Goal: Task Accomplishment & Management: Complete application form

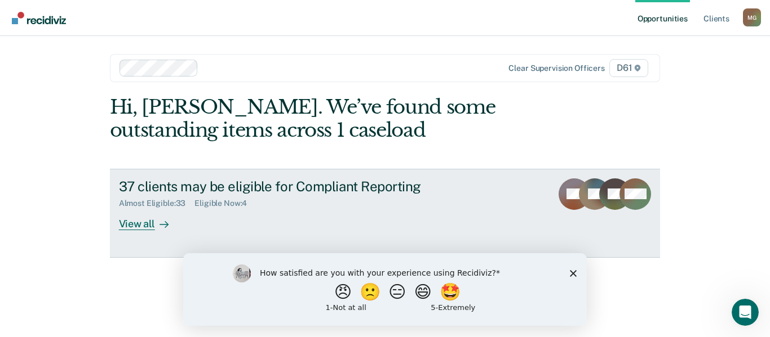
click at [144, 221] on div "View all" at bounding box center [150, 219] width 63 height 22
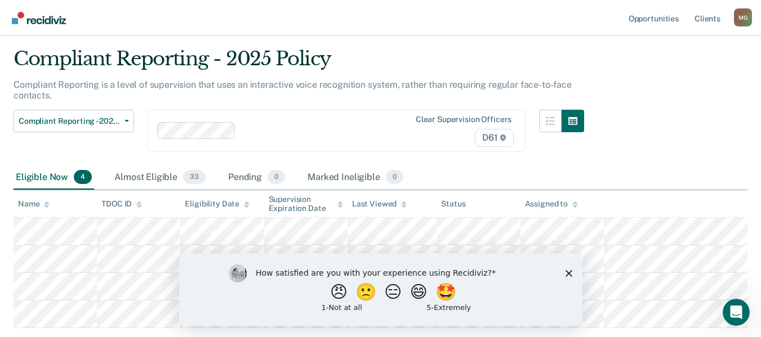
scroll to position [56, 0]
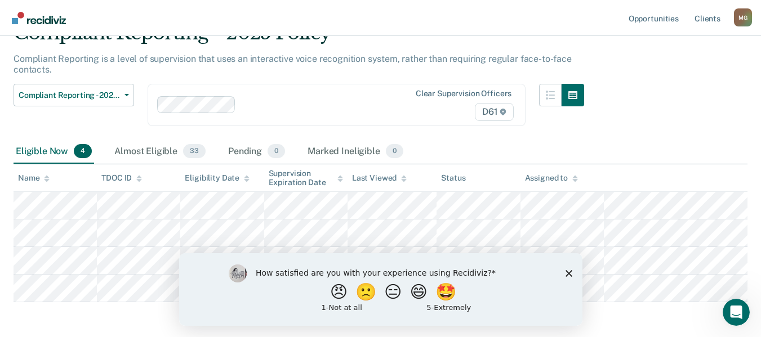
click at [566, 272] on icon "Close survey" at bounding box center [568, 273] width 7 height 7
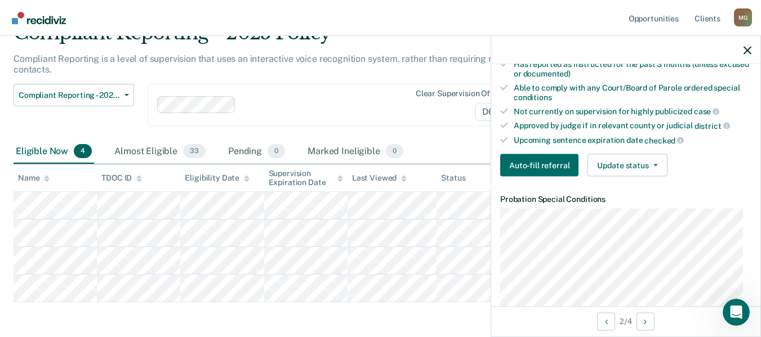
scroll to position [282, 0]
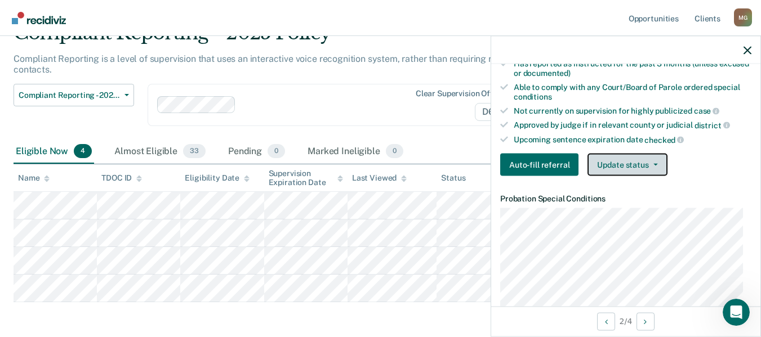
click at [624, 163] on button "Update status" at bounding box center [627, 165] width 79 height 23
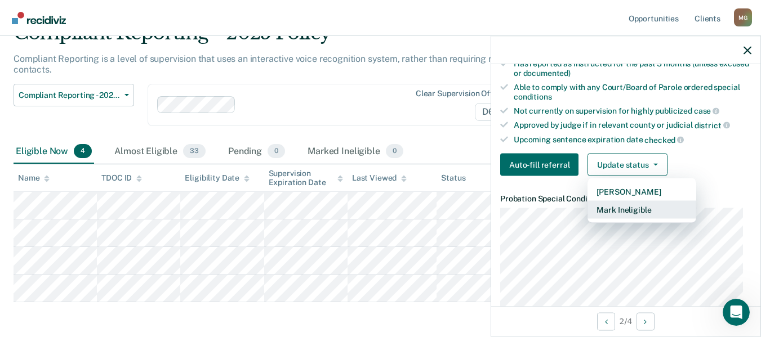
click at [635, 206] on button "Mark Ineligible" at bounding box center [642, 210] width 109 height 18
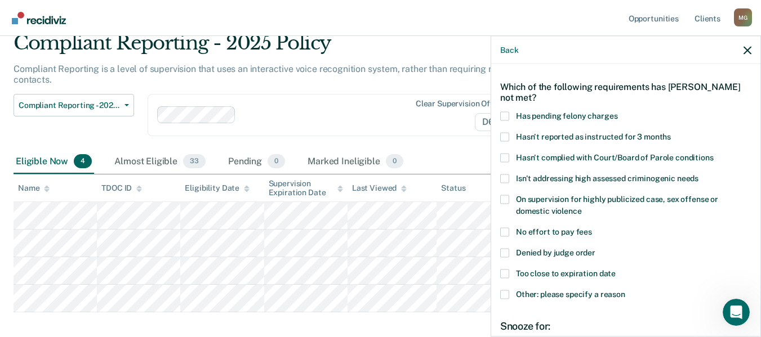
scroll to position [56, 0]
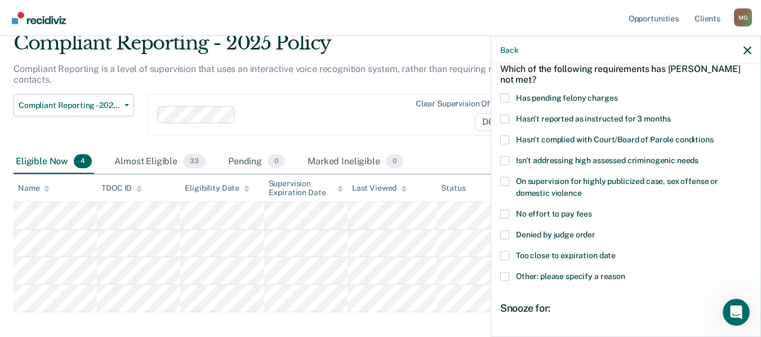
click at [608, 277] on span "Other: please specify a reason" at bounding box center [570, 276] width 109 height 9
click at [625, 272] on input "Other: please specify a reason" at bounding box center [625, 272] width 0 height 0
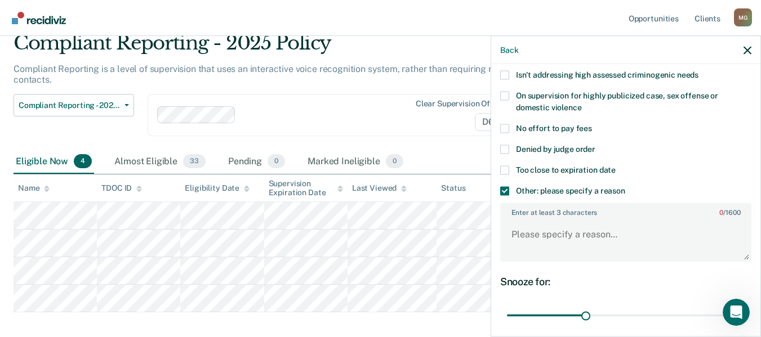
scroll to position [169, 0]
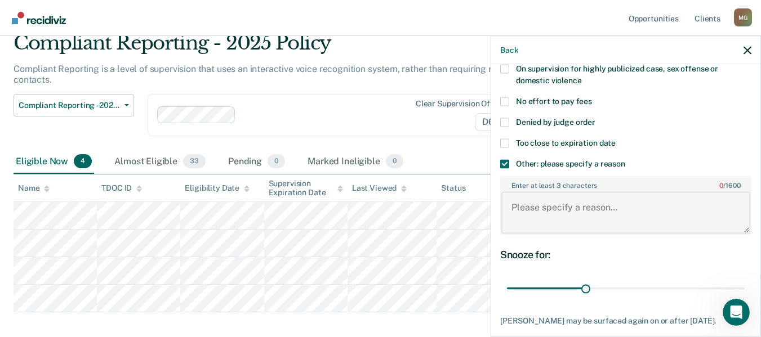
click at [580, 211] on textarea "Enter at least 3 characters 0 / 1600" at bounding box center [625, 213] width 249 height 42
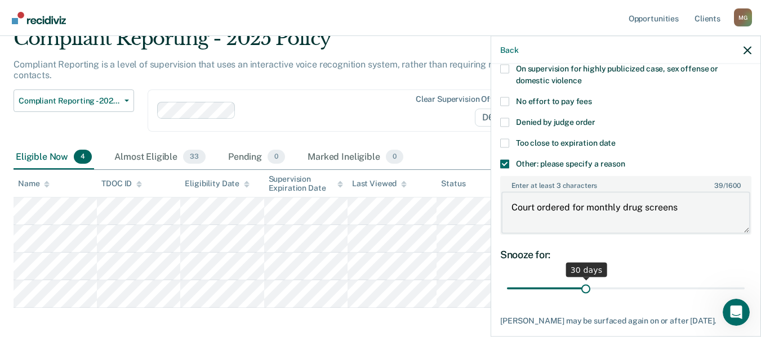
type textarea "Court ordered for monthly drug screens"
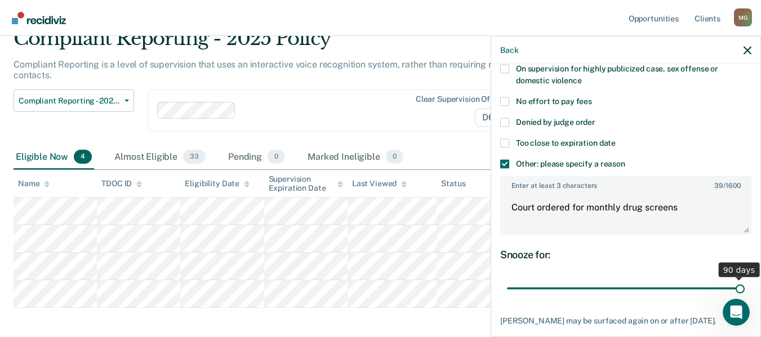
drag, startPoint x: 583, startPoint y: 285, endPoint x: 769, endPoint y: 284, distance: 185.9
click at [745, 284] on input "range" at bounding box center [626, 289] width 238 height 20
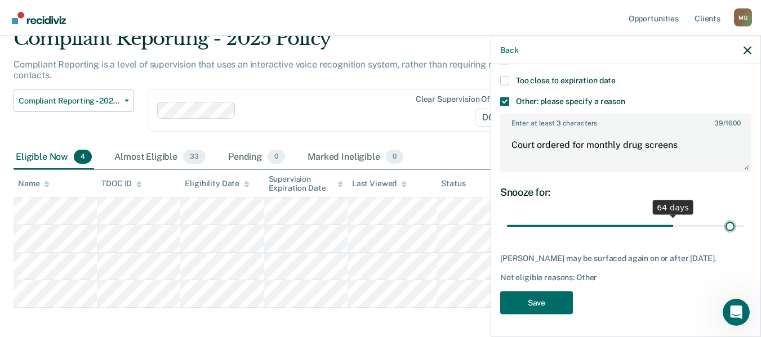
scroll to position [240, 0]
type input "90"
drag, startPoint x: 733, startPoint y: 216, endPoint x: 738, endPoint y: 224, distance: 8.6
click at [742, 220] on input "range" at bounding box center [626, 226] width 238 height 20
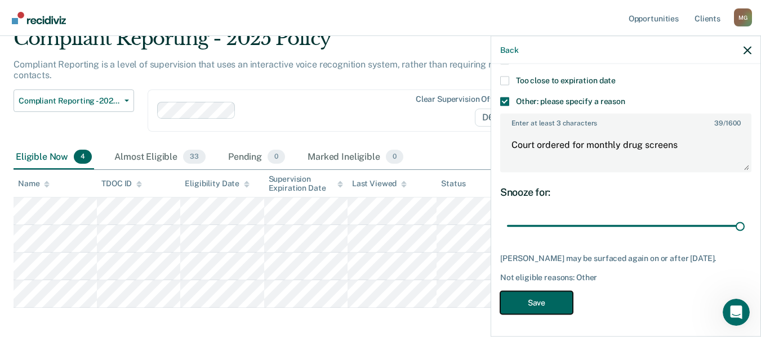
click at [548, 297] on button "Save" at bounding box center [536, 302] width 73 height 23
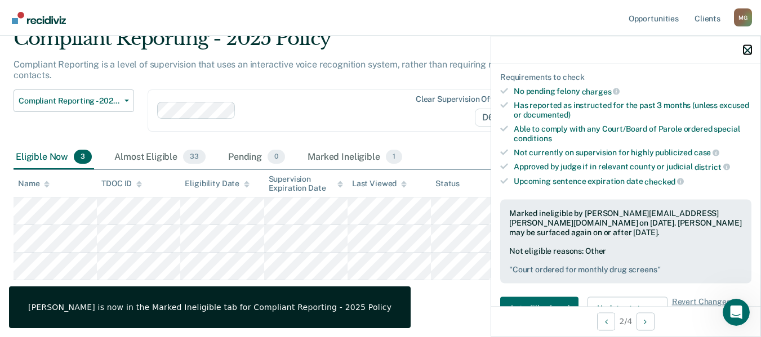
click at [749, 48] on icon "button" at bounding box center [748, 50] width 8 height 8
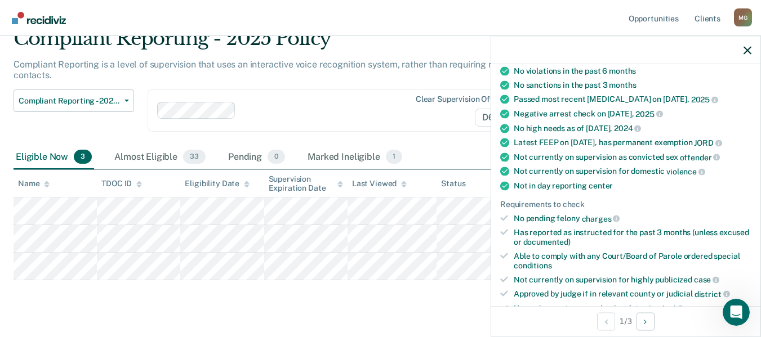
scroll to position [169, 0]
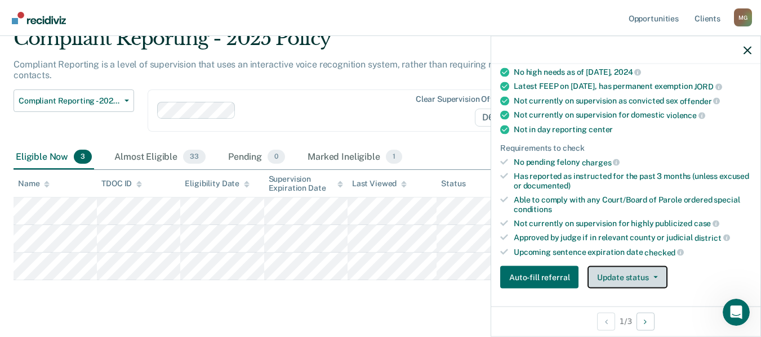
drag, startPoint x: 644, startPoint y: 282, endPoint x: 645, endPoint y: 269, distance: 13.0
click at [645, 274] on div "Validated by data from TOMIS On Low supervision level for 6+ months No violatio…" at bounding box center [625, 131] width 269 height 334
click at [648, 282] on button "Update status" at bounding box center [627, 277] width 79 height 23
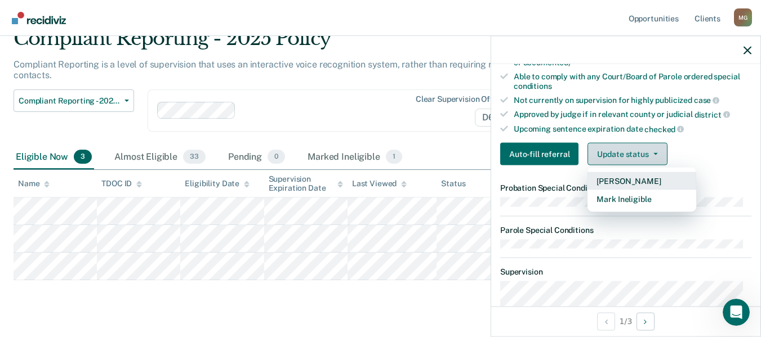
scroll to position [342, 0]
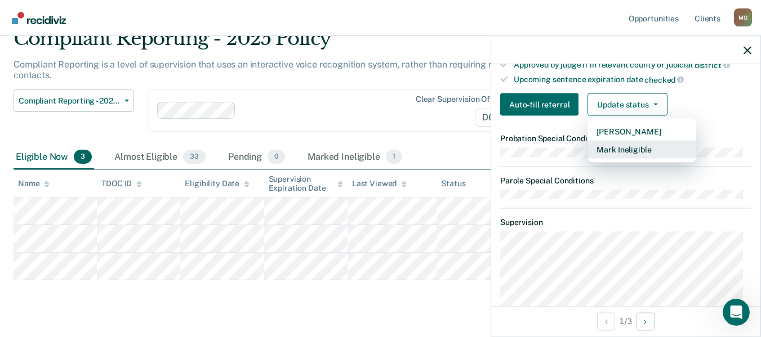
click at [628, 159] on button "Mark Ineligible" at bounding box center [642, 150] width 109 height 18
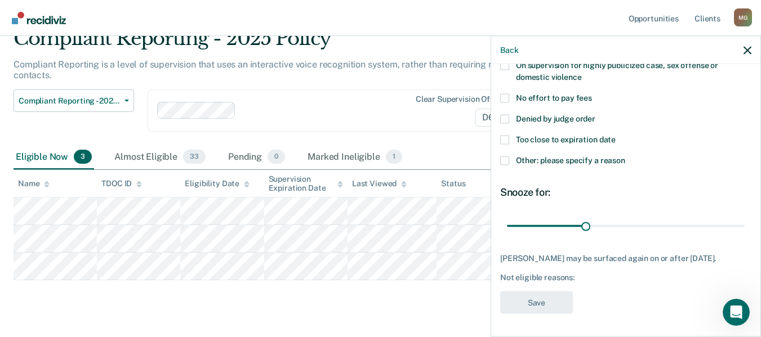
scroll to position [181, 0]
click at [509, 156] on label "Other: please specify a reason" at bounding box center [625, 162] width 251 height 12
click at [625, 156] on input "Other: please specify a reason" at bounding box center [625, 156] width 0 height 0
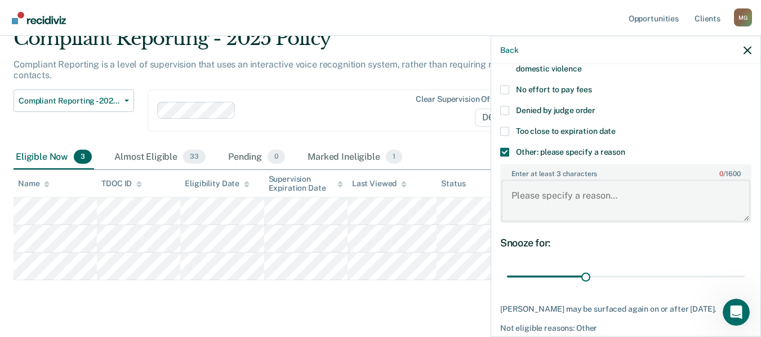
click at [542, 206] on textarea "Enter at least 3 characters 0 / 1600" at bounding box center [625, 201] width 249 height 42
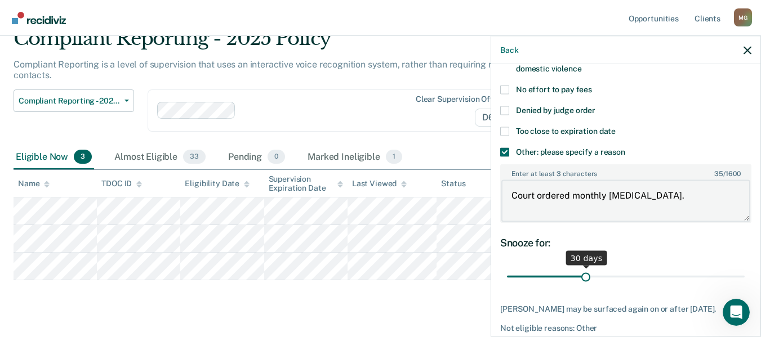
type textarea "Court ordered monthly [MEDICAL_DATA]."
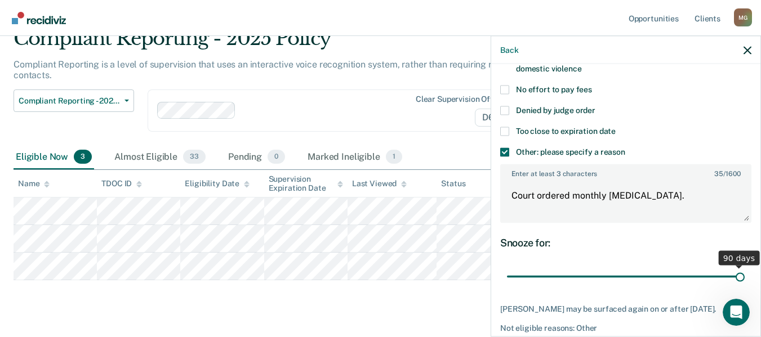
drag, startPoint x: 581, startPoint y: 274, endPoint x: 697, endPoint y: 285, distance: 117.2
type input "90"
click at [745, 287] on input "range" at bounding box center [626, 277] width 238 height 20
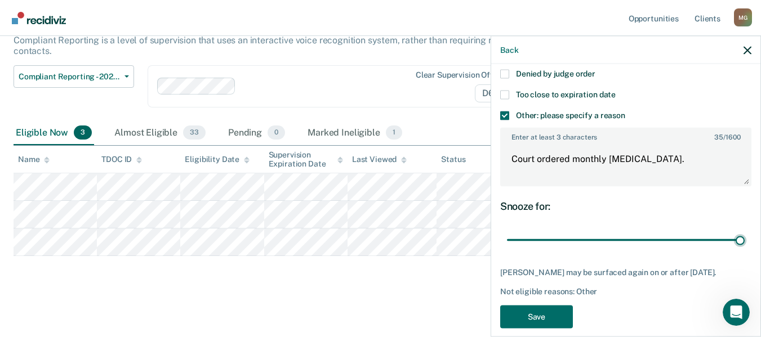
scroll to position [240, 0]
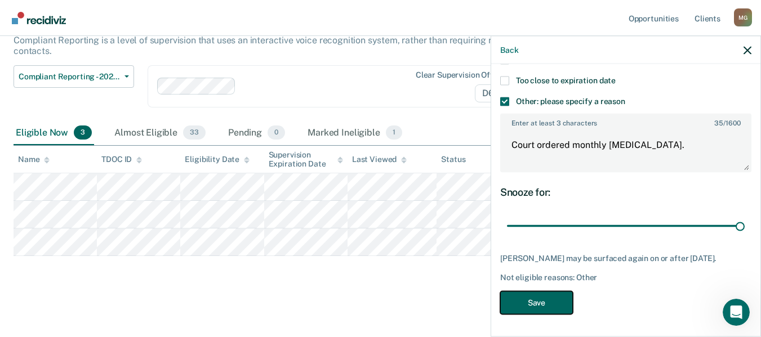
click at [550, 301] on button "Save" at bounding box center [536, 302] width 73 height 23
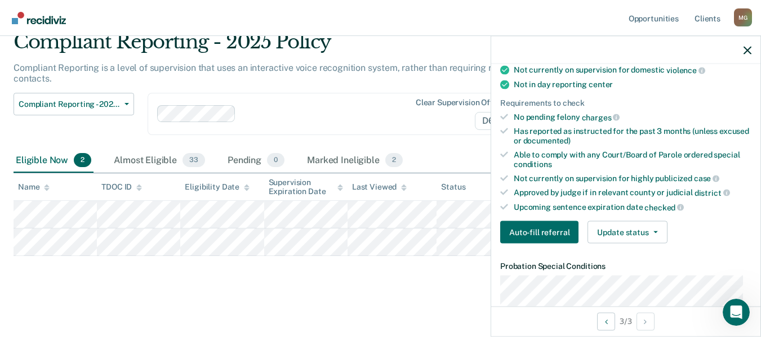
scroll to position [230, 0]
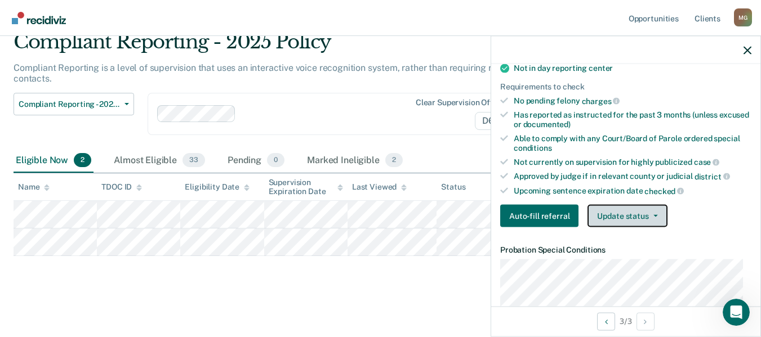
click at [641, 220] on button "Update status" at bounding box center [627, 216] width 79 height 23
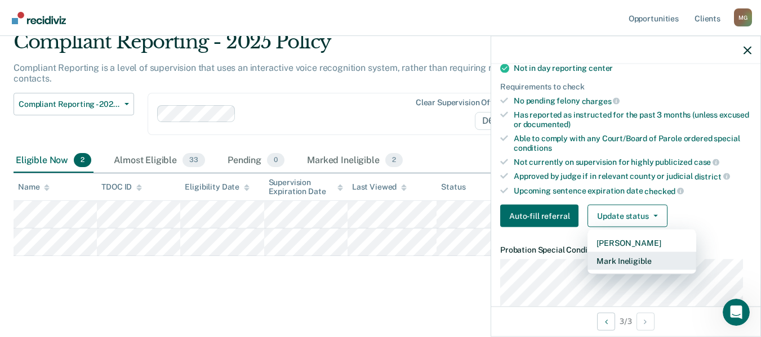
click at [642, 255] on button "Mark Ineligible" at bounding box center [642, 261] width 109 height 18
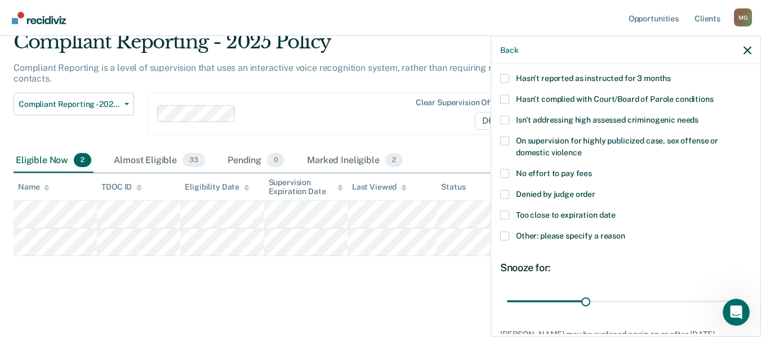
scroll to position [124, 0]
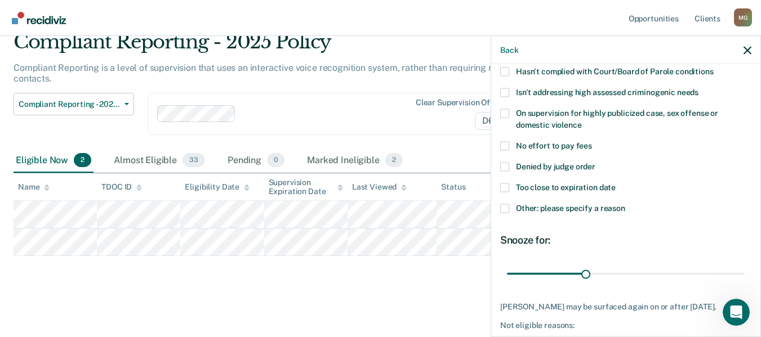
click at [499, 207] on div "JB Which of the following requirements has [PERSON_NAME] not met? Has pending f…" at bounding box center [625, 199] width 269 height 270
click at [506, 206] on span at bounding box center [504, 208] width 9 height 9
click at [625, 204] on input "Other: please specify a reason" at bounding box center [625, 204] width 0 height 0
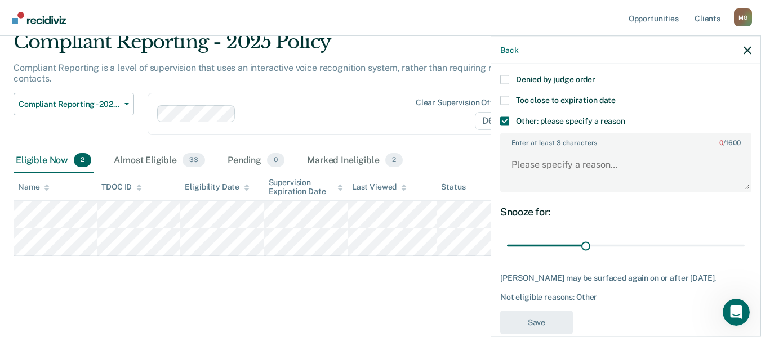
scroll to position [237, 0]
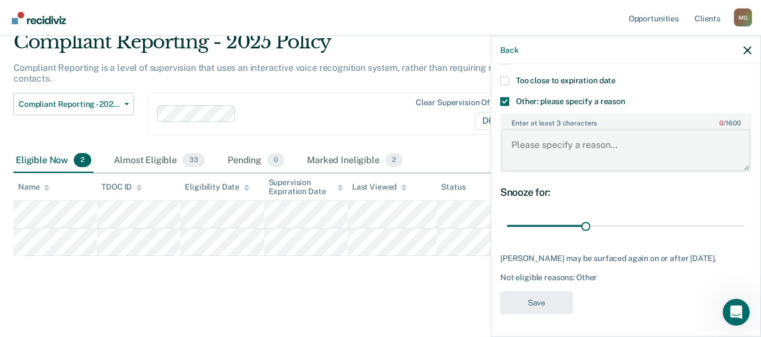
click at [581, 148] on textarea "Enter at least 3 characters 0 / 1600" at bounding box center [625, 151] width 249 height 42
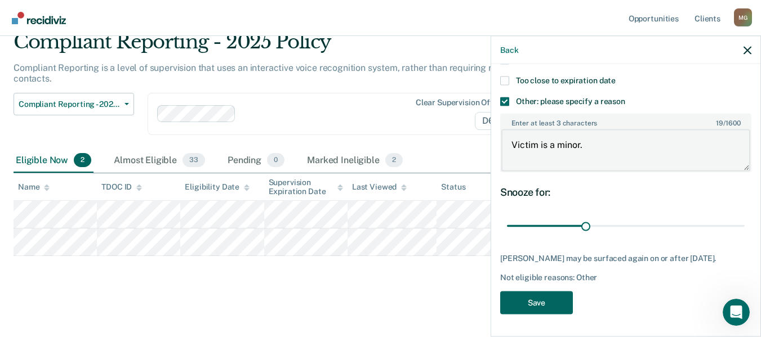
type textarea "Victim is a minor."
click at [556, 312] on button "Save" at bounding box center [536, 302] width 73 height 23
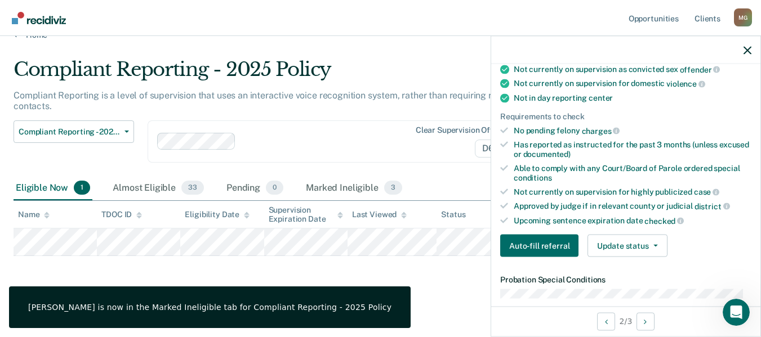
scroll to position [181, 0]
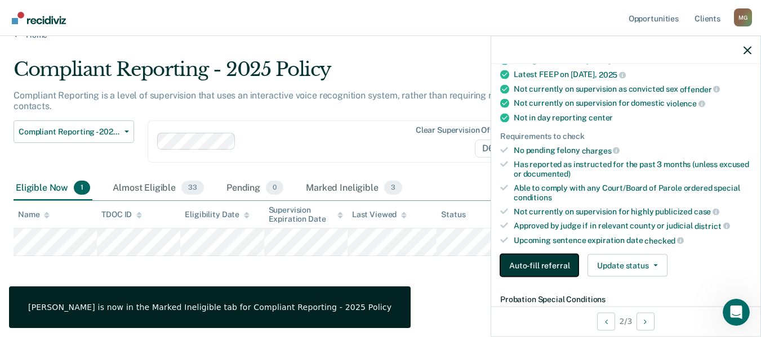
click at [545, 265] on button "Auto-fill referral" at bounding box center [539, 266] width 78 height 23
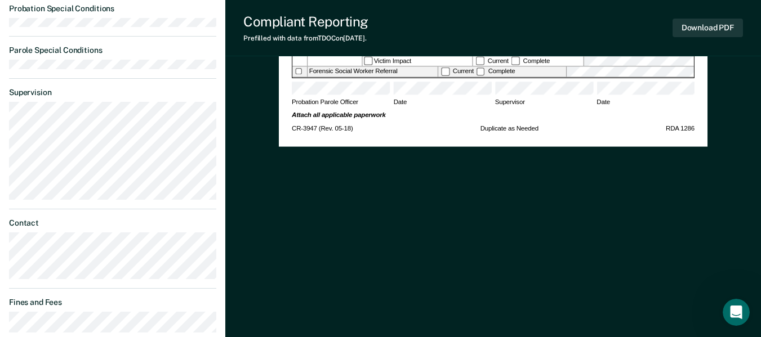
scroll to position [507, 0]
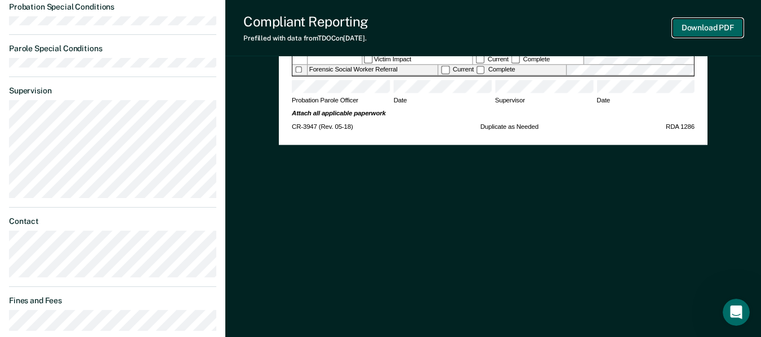
click at [719, 26] on button "Download PDF" at bounding box center [708, 28] width 70 height 19
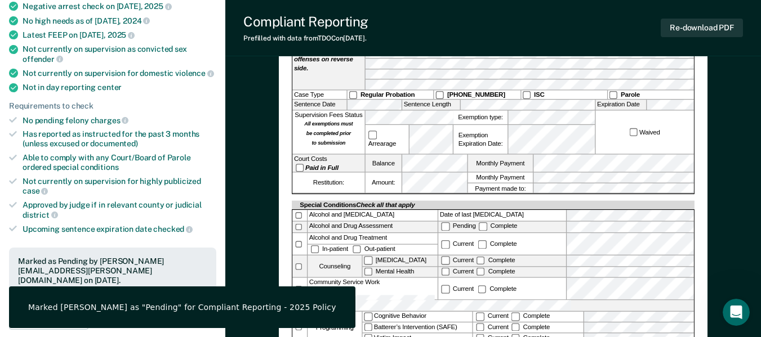
scroll to position [113, 0]
